Goal: Task Accomplishment & Management: Use online tool/utility

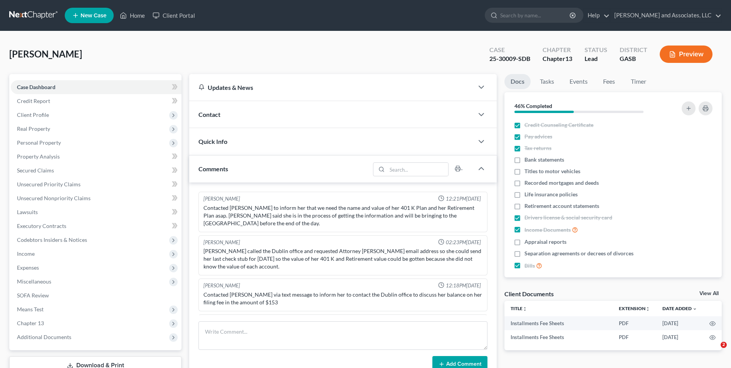
select select "0"
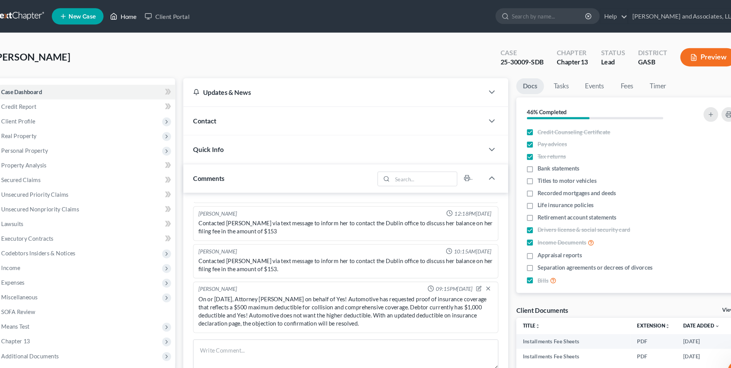
click at [140, 13] on link "Home" at bounding box center [132, 15] width 33 height 14
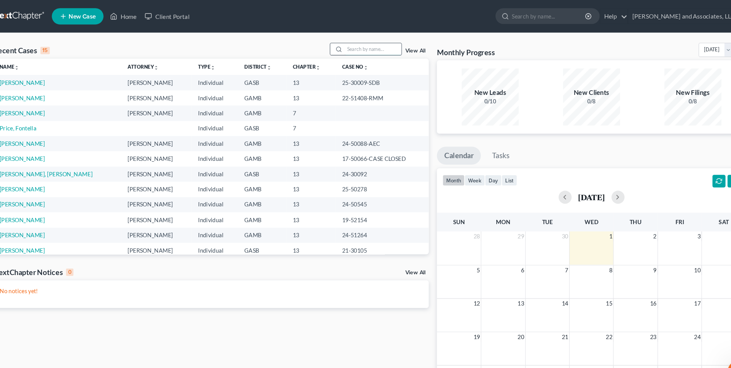
click at [363, 45] on input "search" at bounding box center [369, 46] width 54 height 11
type input "[PERSON_NAME]"
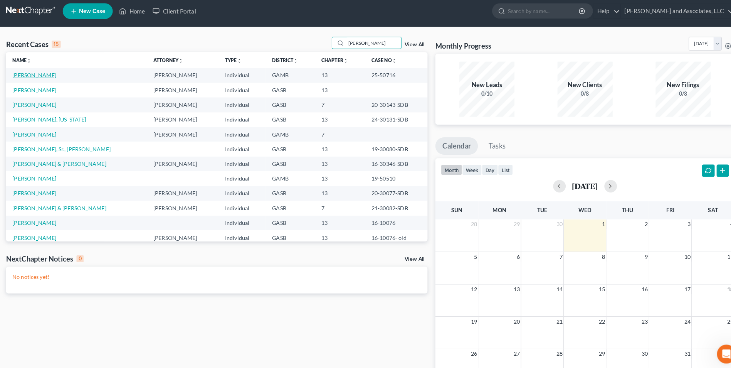
click at [30, 79] on link "[PERSON_NAME]" at bounding box center [36, 78] width 43 height 7
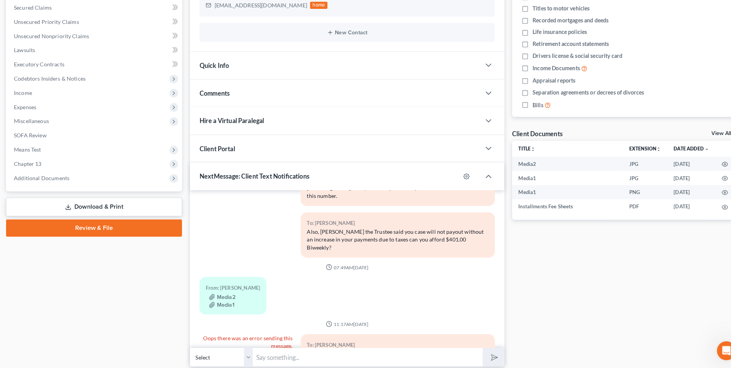
scroll to position [171, 0]
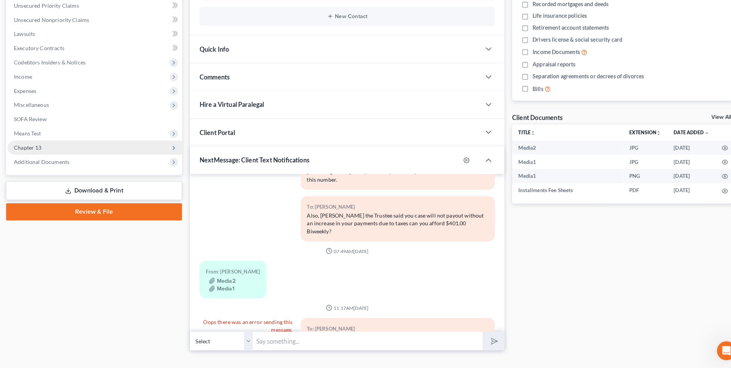
click at [31, 152] on span "Chapter 13" at bounding box center [30, 152] width 27 height 7
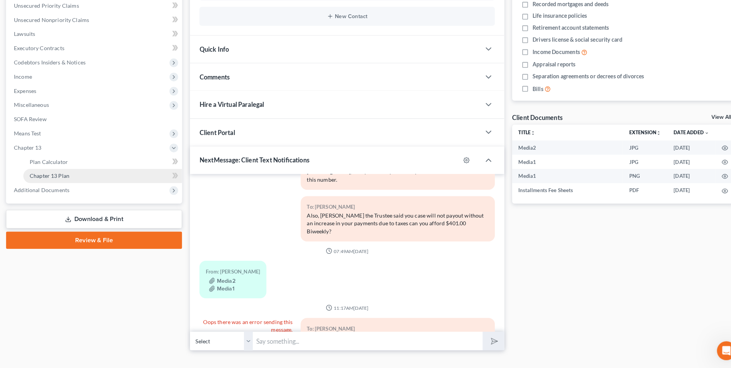
click at [51, 178] on span "Chapter 13 Plan" at bounding box center [51, 180] width 39 height 7
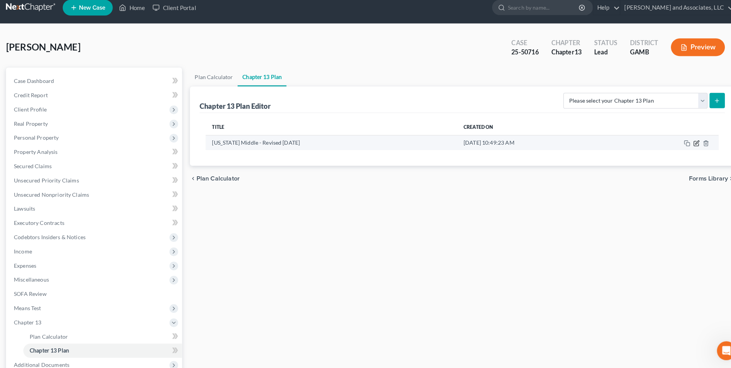
click at [685, 146] on icon "button" at bounding box center [685, 148] width 6 height 6
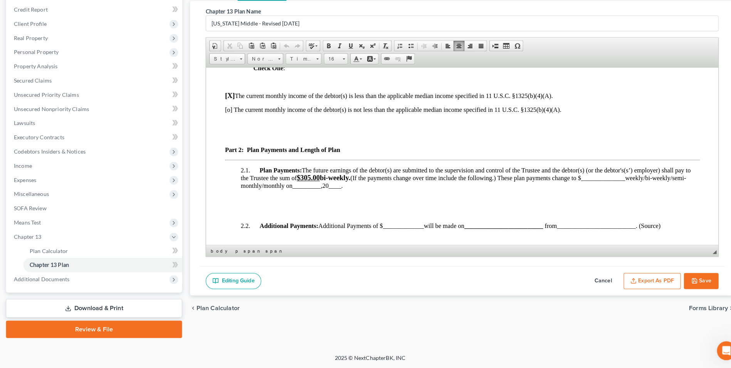
scroll to position [542, 0]
